Goal: Information Seeking & Learning: Learn about a topic

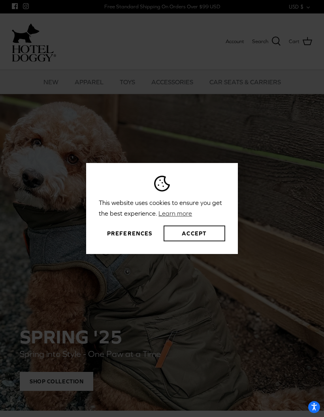
click at [200, 241] on button "Accept" at bounding box center [195, 233] width 62 height 16
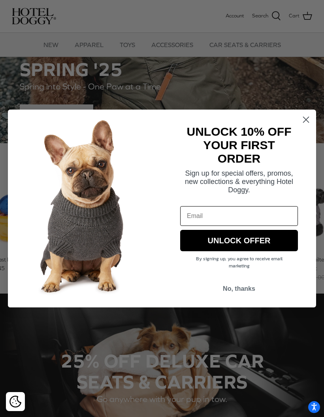
scroll to position [190, 0]
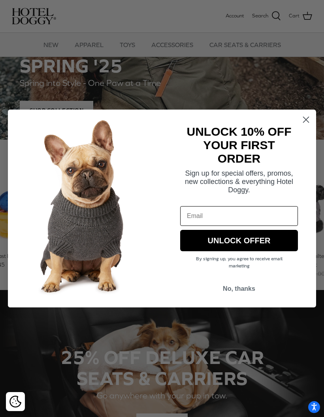
click at [306, 126] on circle "Close dialog" at bounding box center [306, 119] width 13 height 13
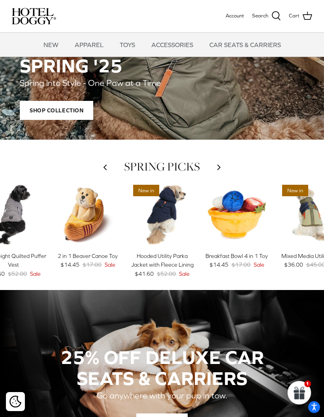
click at [165, 219] on img "Hooded Utility Parka Jacket with Fleece Lining" at bounding box center [162, 214] width 67 height 67
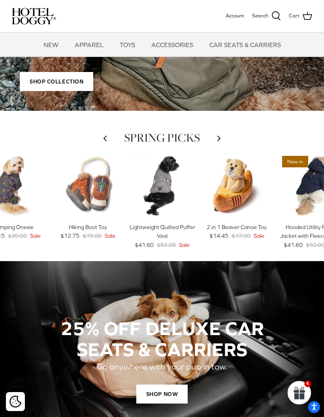
click at [165, 188] on img "Lightweight Quilted Puffer Vest" at bounding box center [162, 185] width 67 height 67
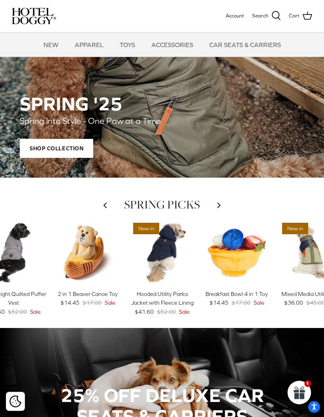
scroll to position [152, 0]
click at [311, 258] on img "Mixed Media Utility Vest" at bounding box center [311, 252] width 67 height 67
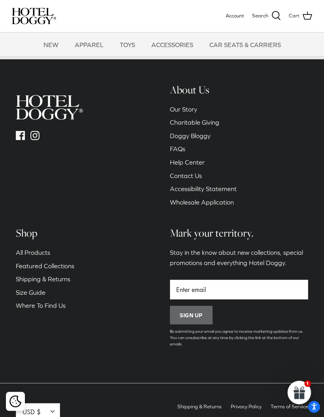
scroll to position [985, 0]
click at [66, 275] on link "Shipping & Returns" at bounding box center [43, 278] width 55 height 7
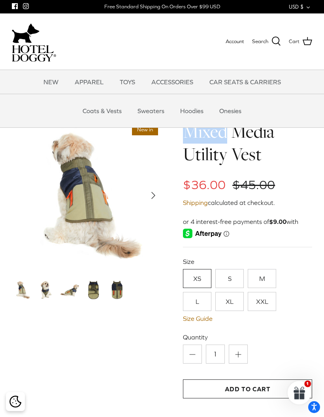
click at [294, 115] on ul "Coats & Vests Sweaters Hoodies Onesies" at bounding box center [162, 111] width 324 height 24
